Goal: Information Seeking & Learning: Learn about a topic

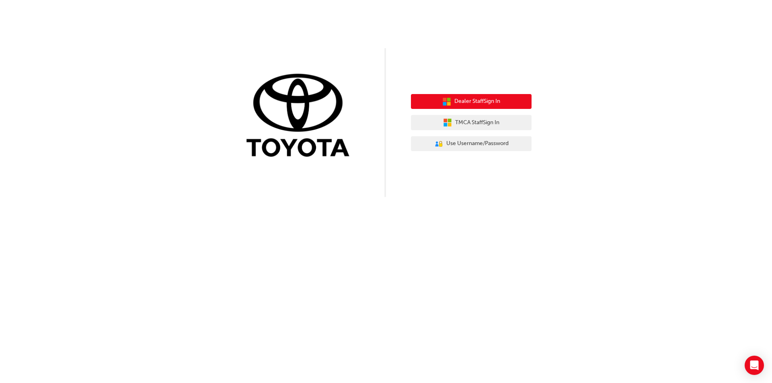
click at [474, 102] on span "Dealer Staff Sign In" at bounding box center [477, 101] width 46 height 9
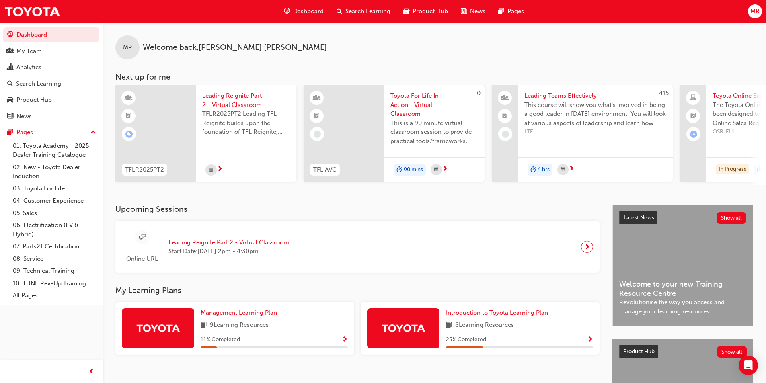
click at [223, 247] on span "Leading Reignite Part 2 - Virtual Classroom" at bounding box center [228, 242] width 121 height 9
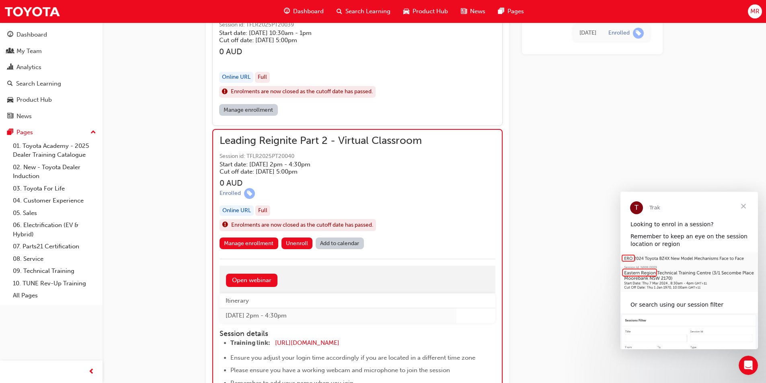
scroll to position [603, 0]
